Goal: Download file/media

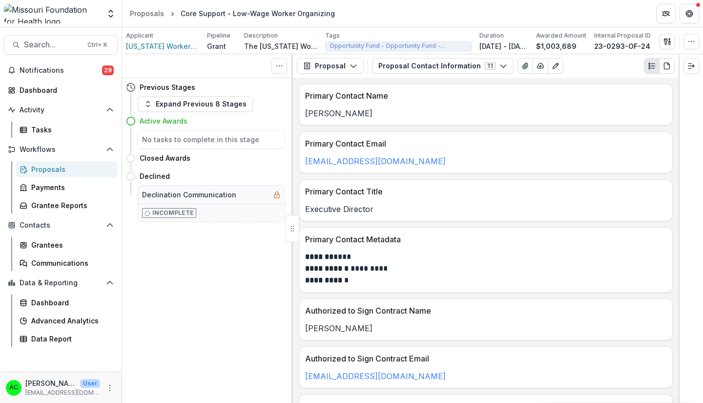
click at [61, 44] on span "Search..." at bounding box center [53, 44] width 58 height 9
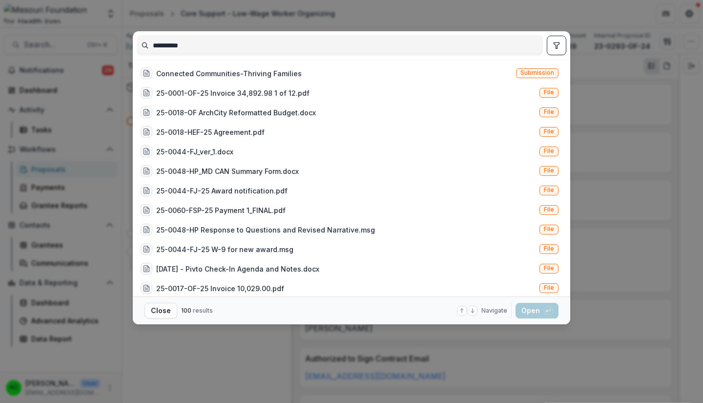
type input "**********"
click at [276, 75] on div "Connected Communities-Thriving Families" at bounding box center [229, 73] width 146 height 10
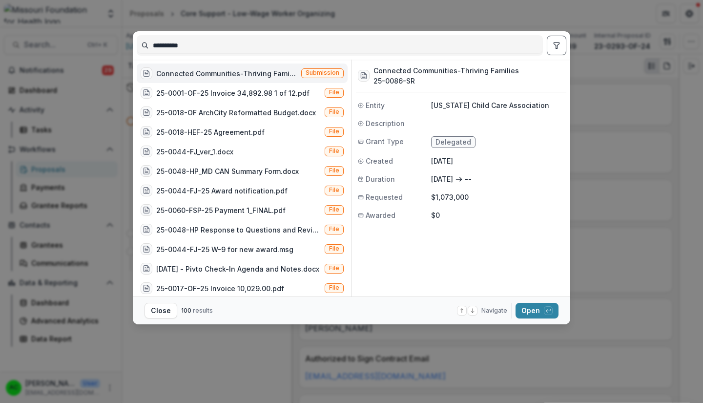
click at [529, 311] on button "Open with enter key" at bounding box center [537, 311] width 43 height 16
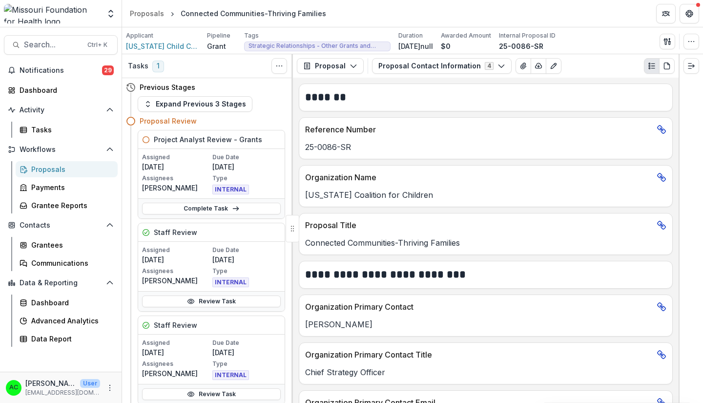
click at [490, 66] on button "Proposal Contact Information 4" at bounding box center [442, 66] width 140 height 16
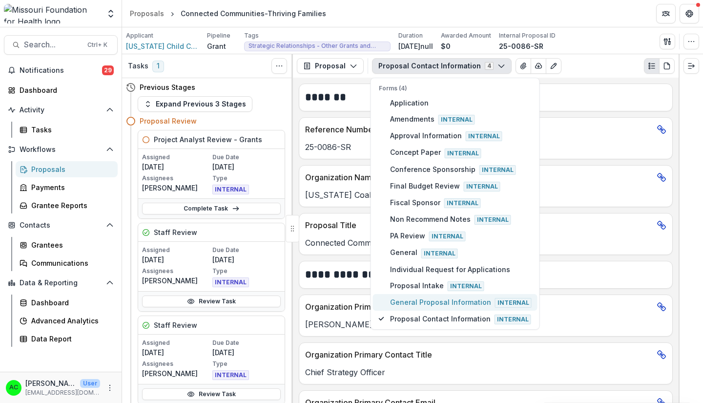
click at [474, 302] on span "General Proposal Information Internal" at bounding box center [461, 302] width 142 height 11
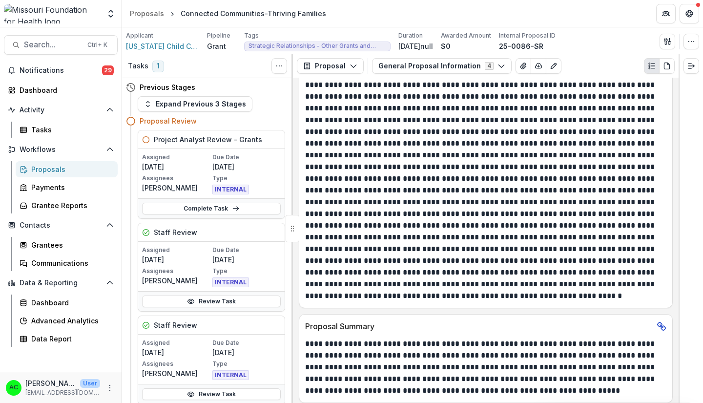
scroll to position [272, 0]
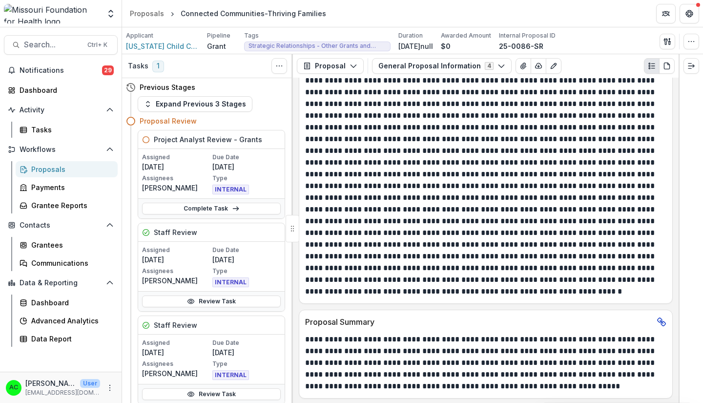
click at [669, 41] on icon "button" at bounding box center [668, 42] width 8 height 8
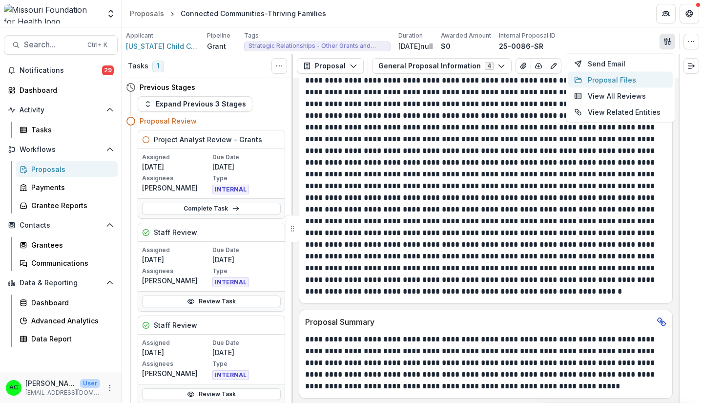
click at [642, 78] on button "Proposal Files" at bounding box center [621, 80] width 105 height 16
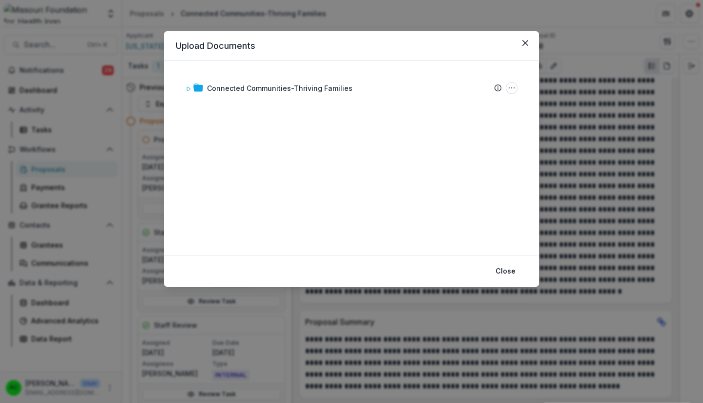
click at [310, 87] on div "Connected Communities-Thriving Families" at bounding box center [280, 88] width 146 height 10
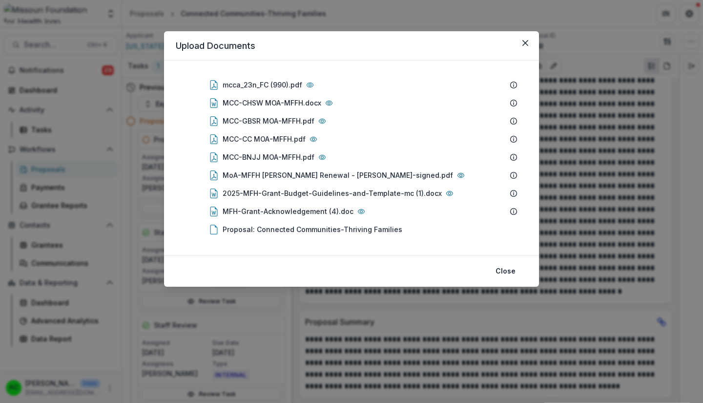
scroll to position [149, 0]
click at [368, 194] on div "2025-MFH-Grant-Budget-Guidelines-and-Template-mc (1).docx" at bounding box center [332, 192] width 219 height 10
